Goal: Find specific page/section: Find specific page/section

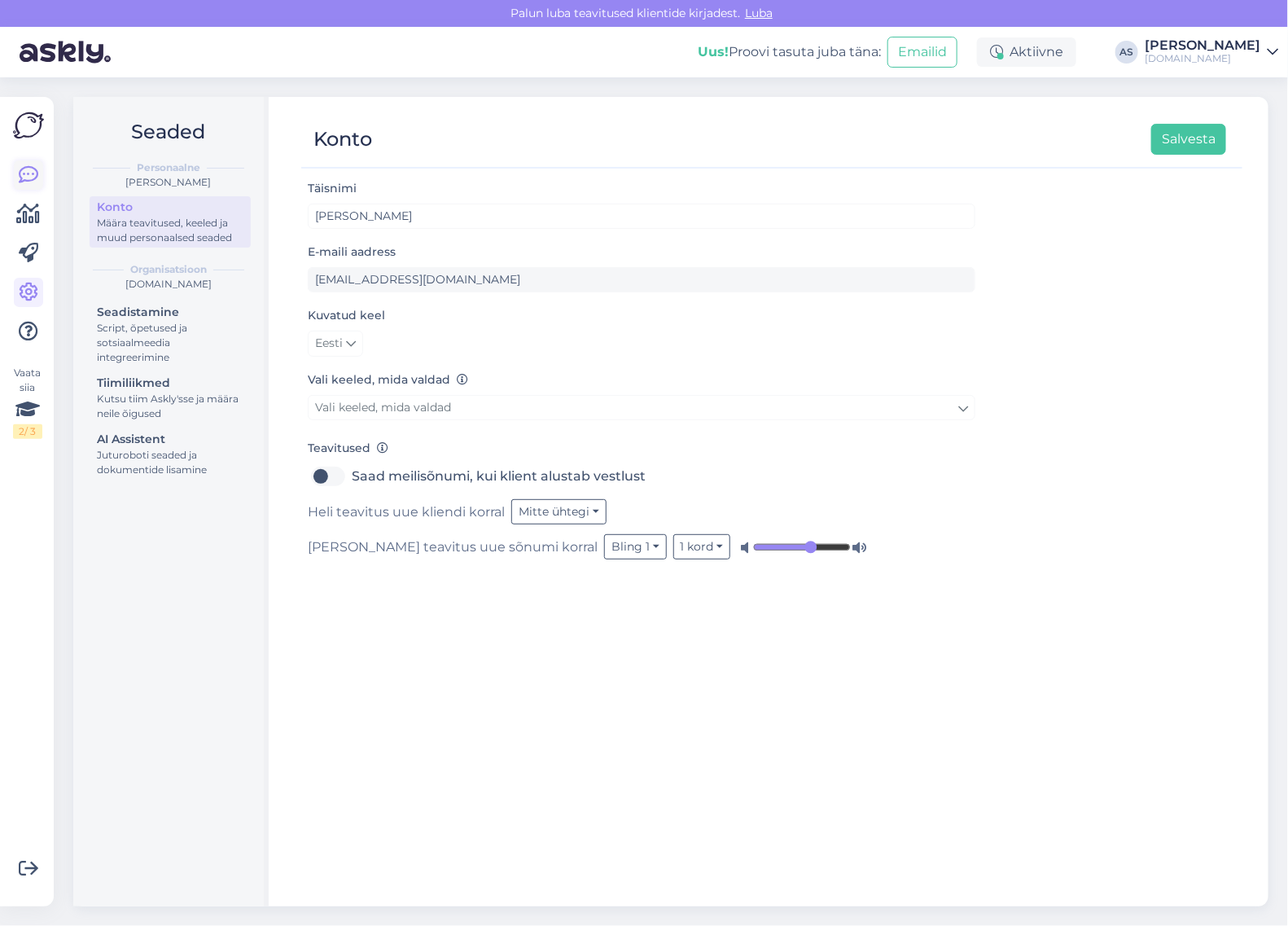
click at [21, 168] on icon at bounding box center [29, 175] width 20 height 20
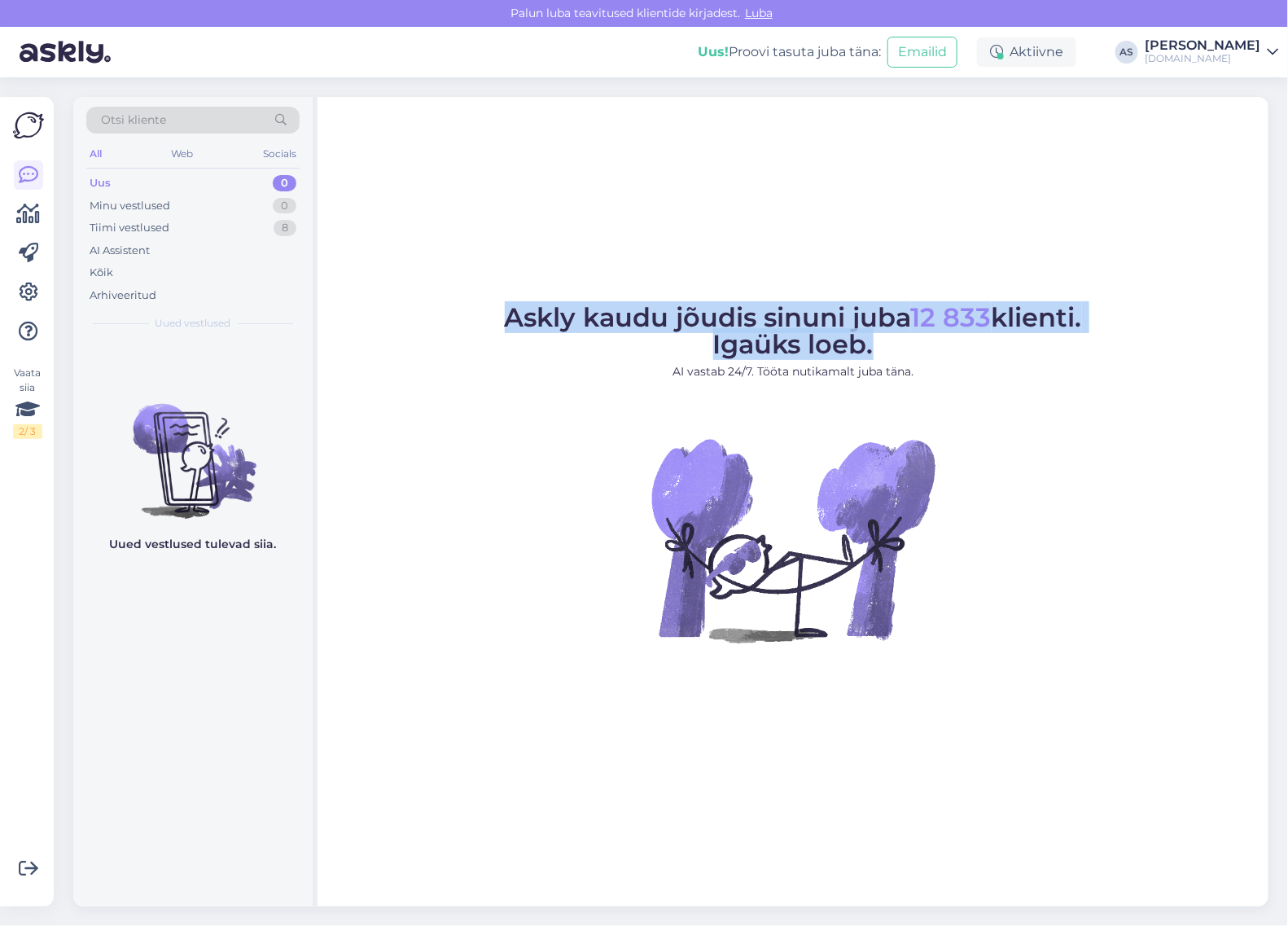
drag, startPoint x: 890, startPoint y: 348, endPoint x: 473, endPoint y: 306, distance: 419.1
click at [473, 306] on figure "Askly kaudu jõudis sinuni juba 12 833 klienti. Igaüks loeb. AI vastab 24/7. Töö…" at bounding box center [793, 496] width 922 height 381
click at [619, 315] on span "Askly kaudu jõudis sinuni juba 12 833 klienti. Igaüks loeb." at bounding box center [793, 331] width 578 height 59
drag, startPoint x: 537, startPoint y: 320, endPoint x: 890, endPoint y: 343, distance: 353.7
click at [890, 343] on figcaption "Askly kaudu jõudis sinuni juba 12 833 klienti. Igaüks loeb. AI vastab 24/7. Töö…" at bounding box center [793, 349] width 578 height 89
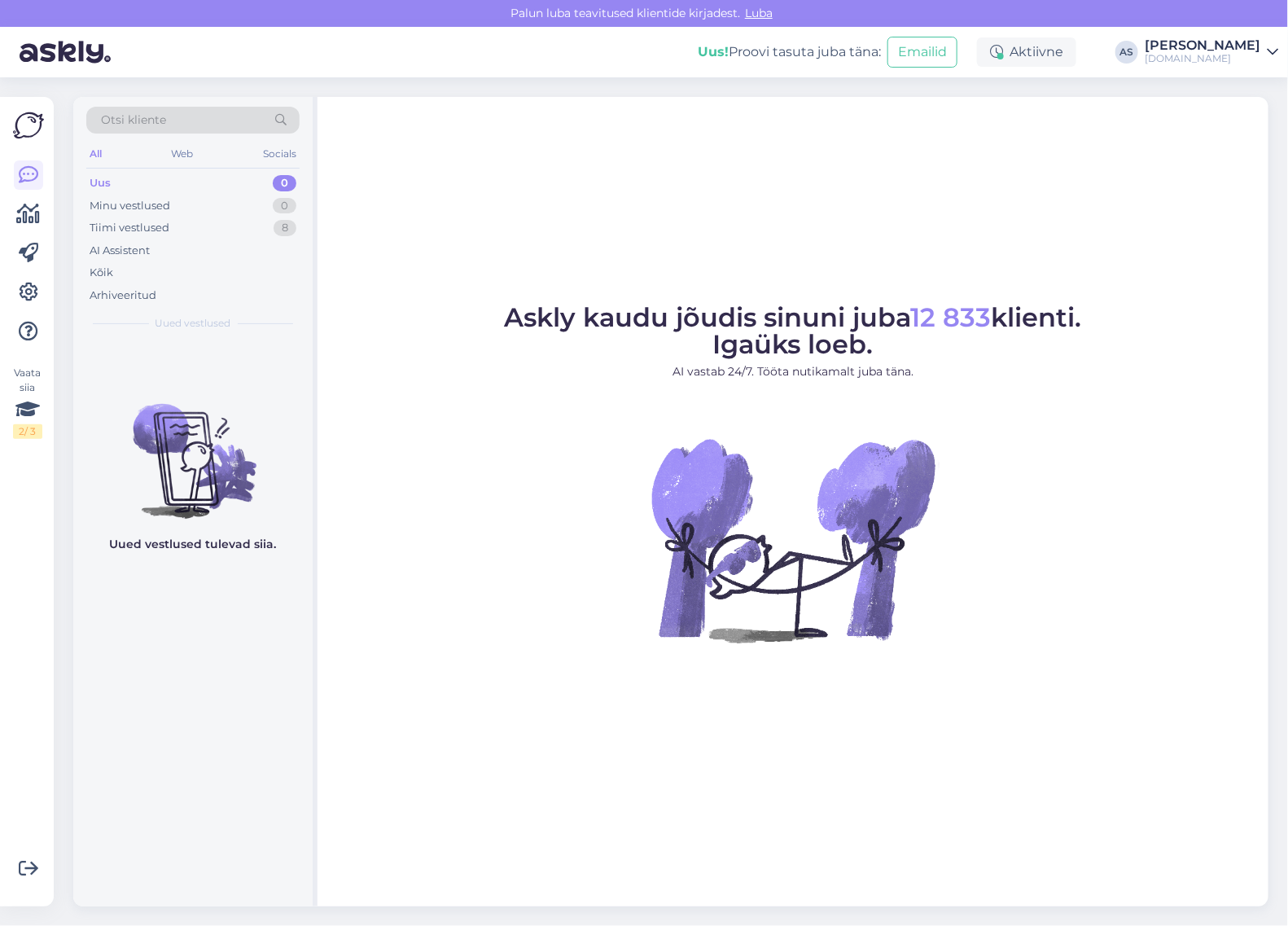
click at [1211, 483] on figure "Askly kaudu jõudis sinuni juba 12 833 klienti. Igaüks loeb. AI vastab 24/7. Töö…" at bounding box center [793, 496] width 922 height 381
